Goal: Information Seeking & Learning: Learn about a topic

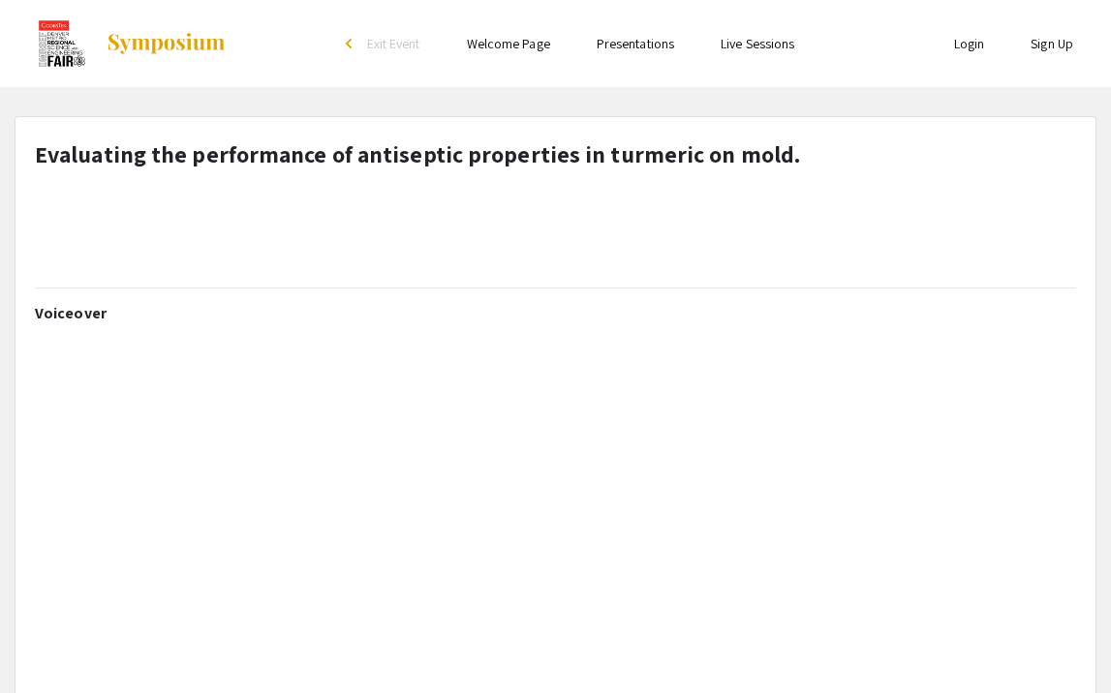
select select "custom"
type input "0"
select select "auto"
type input "1"
select select "custom"
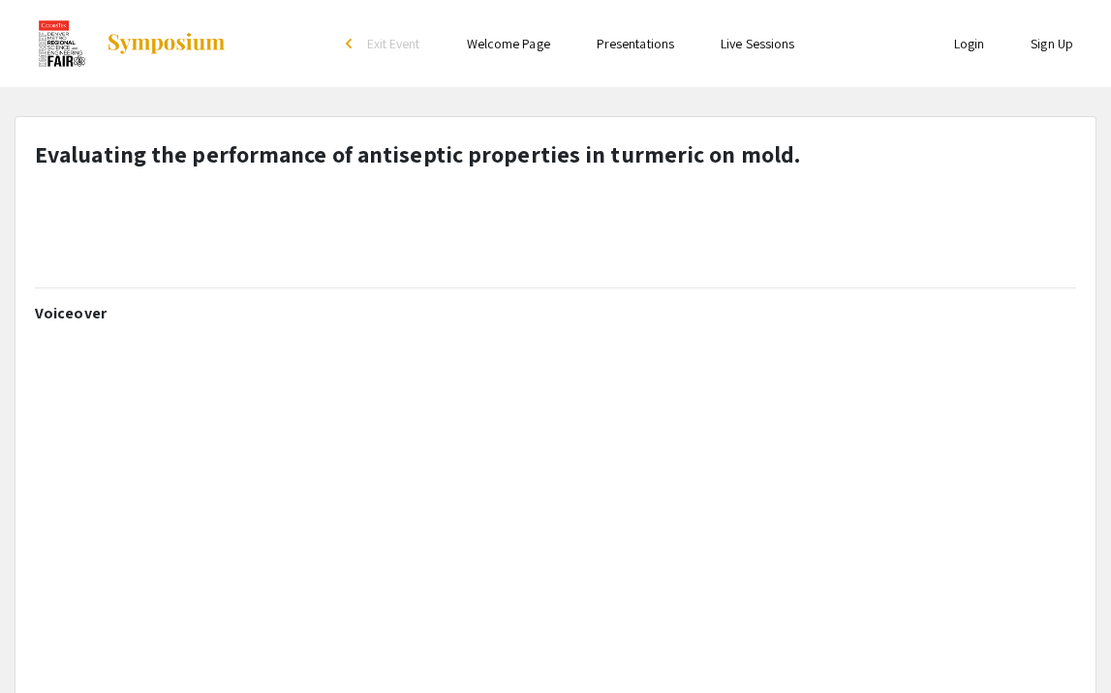
scroll to position [0, 14]
click at [67, 42] on img at bounding box center [62, 43] width 48 height 48
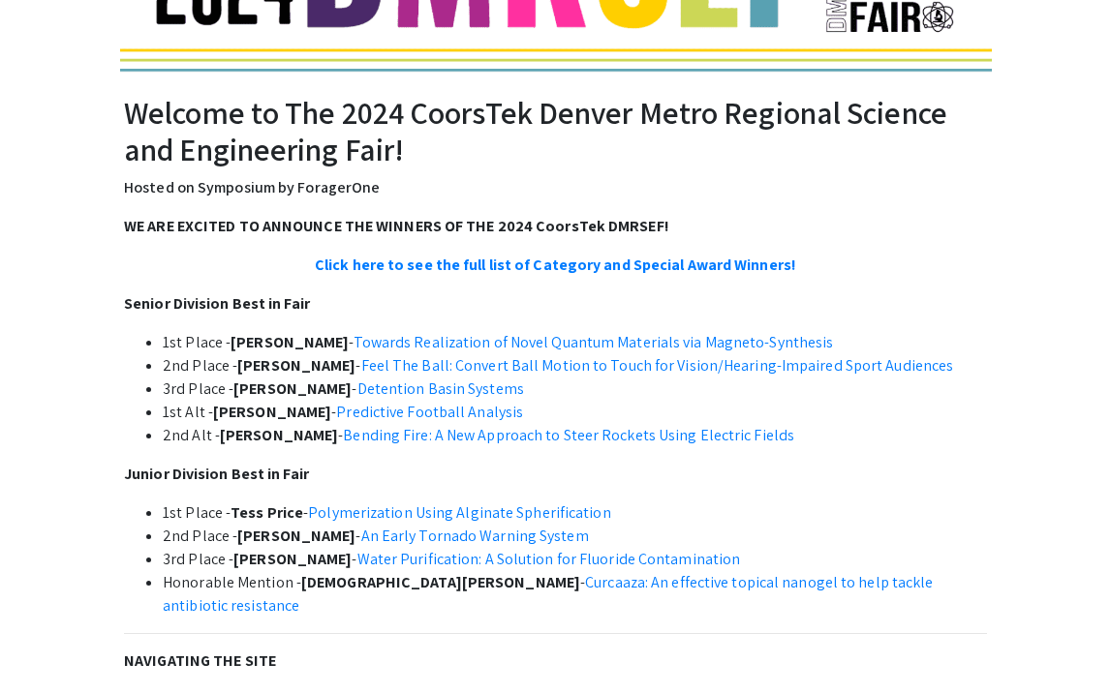
scroll to position [248, 0]
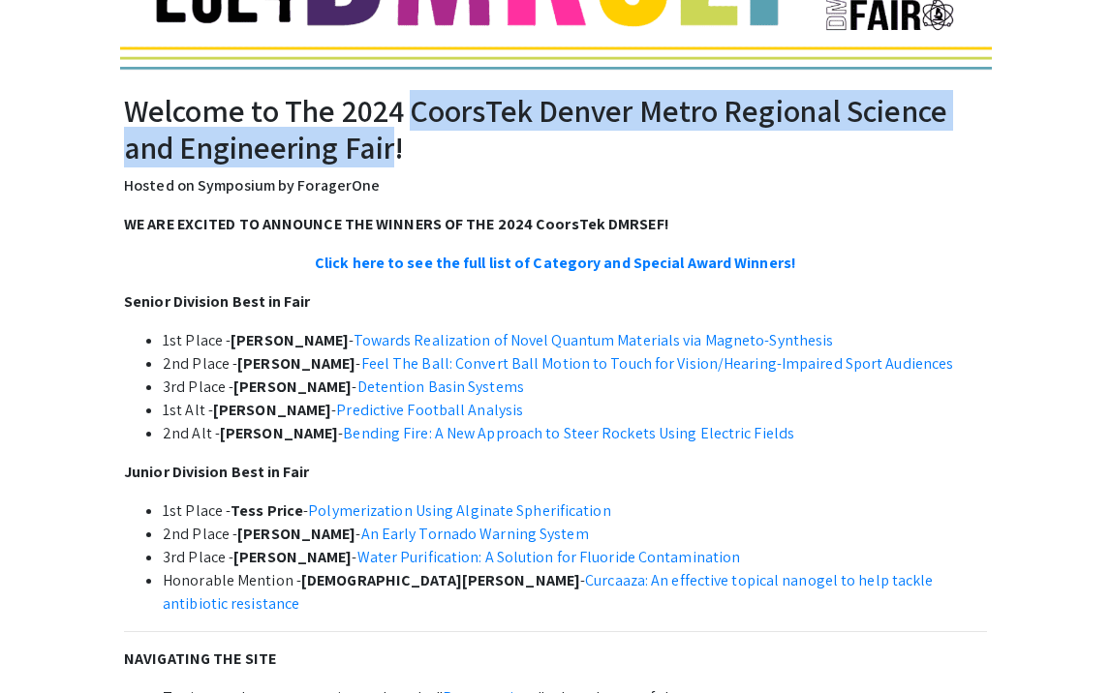
drag, startPoint x: 416, startPoint y: 108, endPoint x: 396, endPoint y: 143, distance: 40.4
click at [396, 143] on h2 "Welcome to The 2024 CoorsTek Denver Metro Regional Science and Engineering Fair!" at bounding box center [555, 129] width 863 height 75
copy h2 "CoorsTek Denver Metro Regional Science and Engineering Fair"
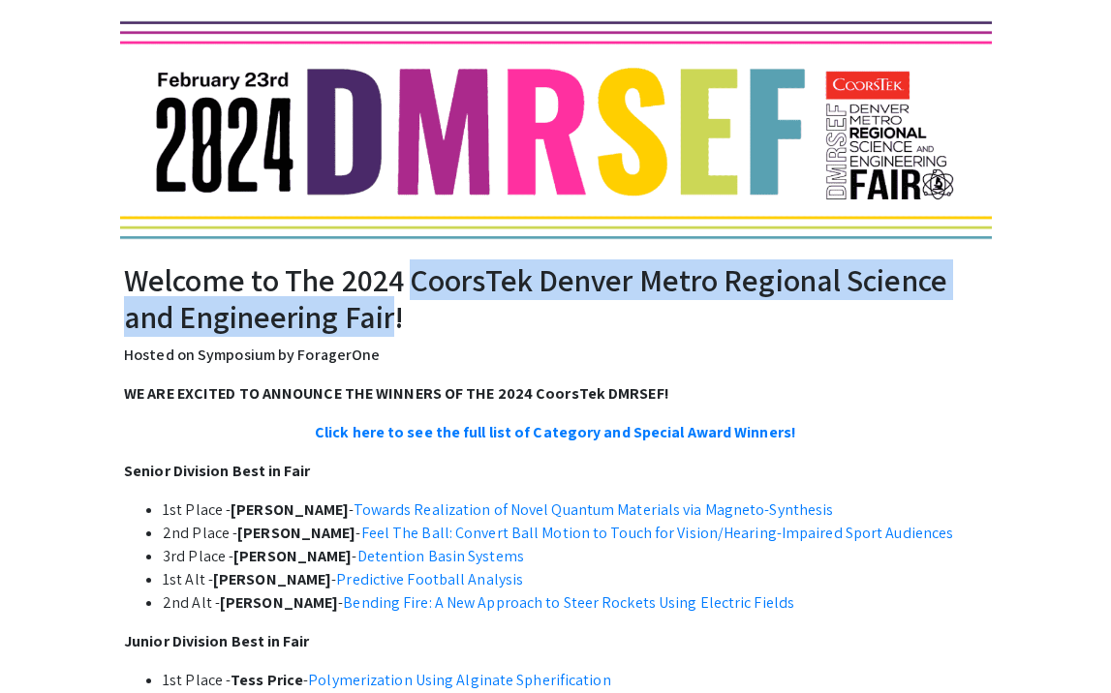
scroll to position [99, 0]
